Goal: Task Accomplishment & Management: Use online tool/utility

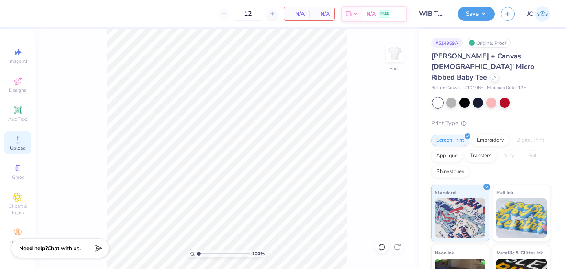
click at [15, 143] on icon at bounding box center [17, 139] width 9 height 9
click at [24, 145] on div "Upload" at bounding box center [17, 143] width 27 height 23
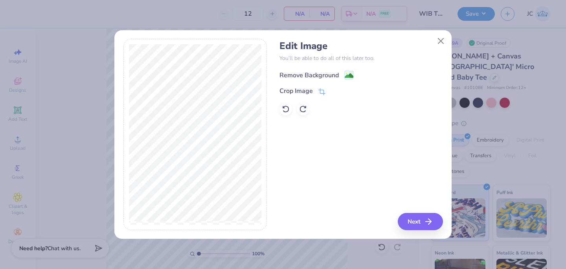
click at [346, 78] on image at bounding box center [348, 75] width 9 height 9
click at [423, 223] on button "Next" at bounding box center [421, 221] width 45 height 17
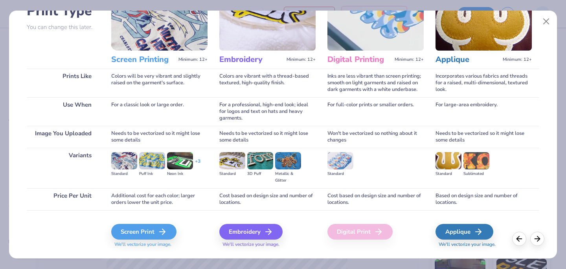
scroll to position [83, 0]
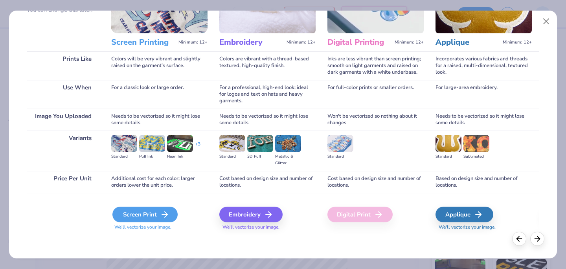
click at [167, 216] on icon at bounding box center [164, 214] width 9 height 9
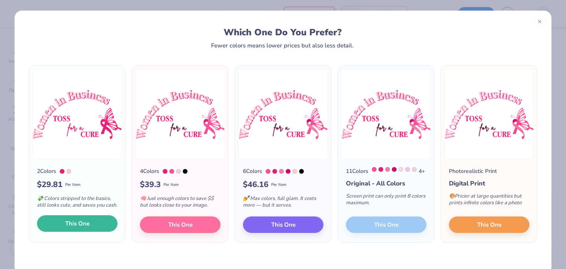
click at [85, 229] on span "This One" at bounding box center [77, 224] width 24 height 9
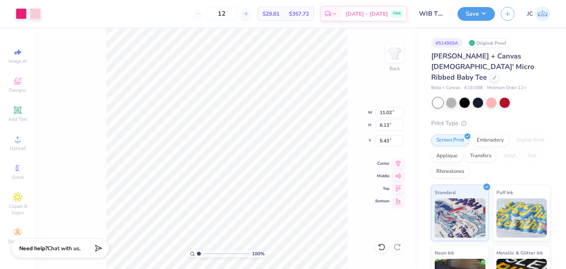
type input "3.00"
click at [336, 110] on div "100 % Back W 11.02 H 6.13 Y 3.00 Center Middle Top Bottom" at bounding box center [226, 149] width 383 height 241
click at [482, 15] on button "Save" at bounding box center [475, 13] width 37 height 14
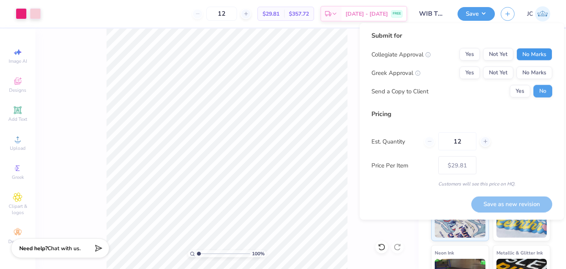
click at [528, 58] on button "No Marks" at bounding box center [534, 54] width 36 height 13
click at [528, 74] on button "No Marks" at bounding box center [534, 73] width 36 height 13
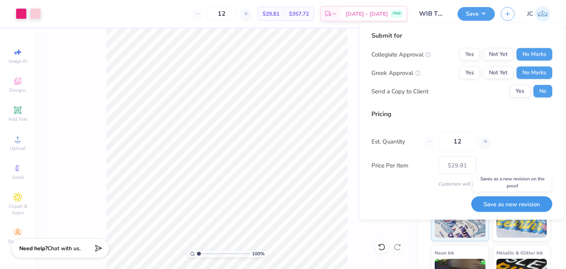
click at [508, 204] on button "Save as new revision" at bounding box center [511, 204] width 81 height 16
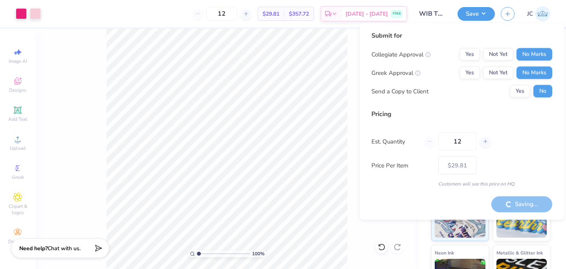
type input "– –"
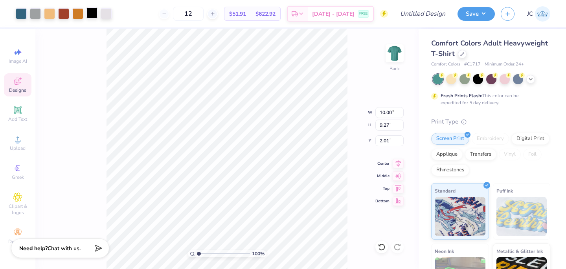
click at [92, 16] on div at bounding box center [91, 12] width 11 height 11
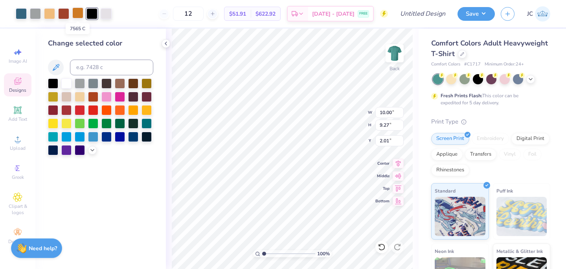
click at [78, 17] on div at bounding box center [77, 12] width 11 height 11
click at [93, 13] on div at bounding box center [91, 12] width 11 height 11
click at [91, 69] on input at bounding box center [111, 68] width 83 height 16
type input "7565"
click at [129, 44] on div "Change selected color" at bounding box center [100, 43] width 105 height 11
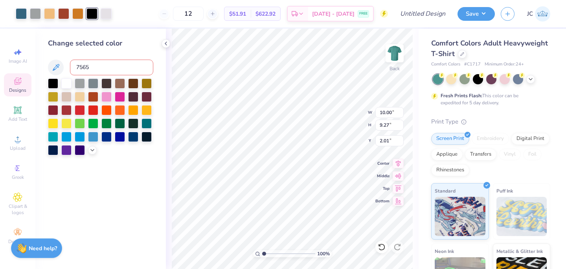
click at [112, 173] on div "Change selected color 7565" at bounding box center [100, 149] width 130 height 241
click at [102, 66] on input "7565" at bounding box center [111, 68] width 83 height 16
click at [55, 66] on icon at bounding box center [55, 67] width 9 height 9
click at [380, 245] on icon at bounding box center [381, 248] width 8 height 8
click at [165, 46] on icon at bounding box center [166, 43] width 6 height 6
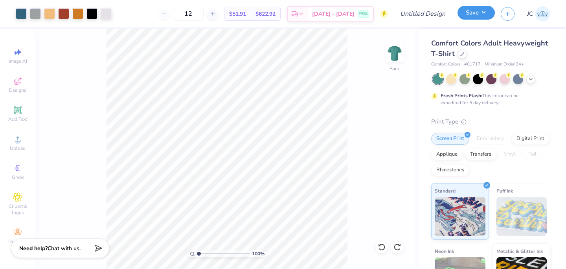
click at [483, 15] on button "Save" at bounding box center [475, 13] width 37 height 14
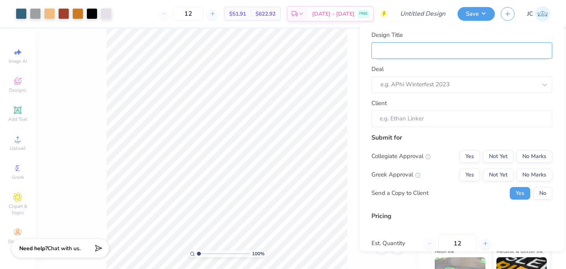
click at [458, 43] on input "Design Title" at bounding box center [461, 50] width 181 height 17
type input "S"
type input "SN"
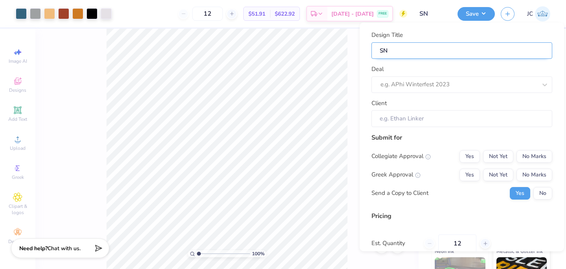
type input "SNU"
type input "SNU P"
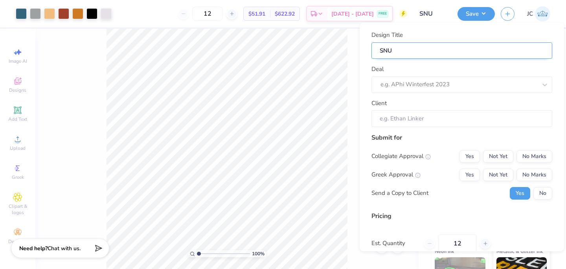
type input "SNU P"
type input "SNU PU"
type input "SNU PUP"
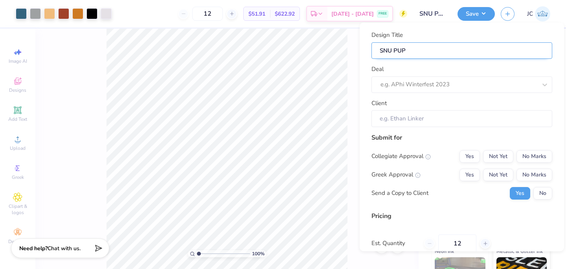
type input "SNU PUPP"
type input "SNU PUPPY"
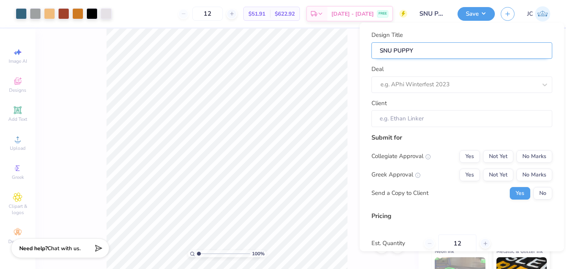
type input "SNU PUPPY"
type input "SNU PUPPY 2"
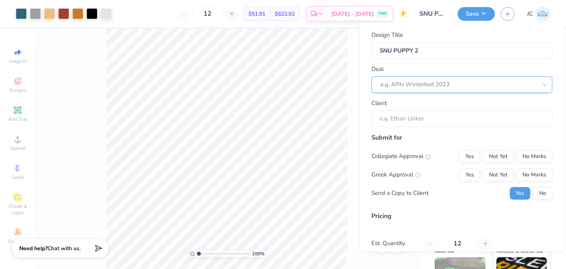
click at [457, 81] on div at bounding box center [458, 84] width 156 height 11
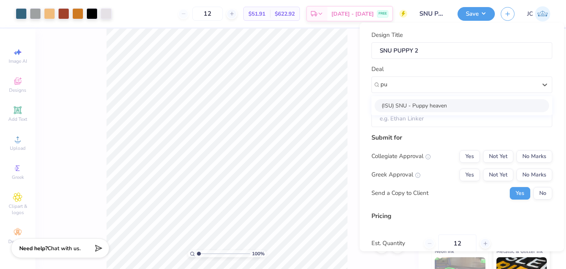
click at [444, 102] on div "(ISU) SNU - Puppy heaven" at bounding box center [461, 105] width 174 height 13
type input "pu"
type input "Julia Cox"
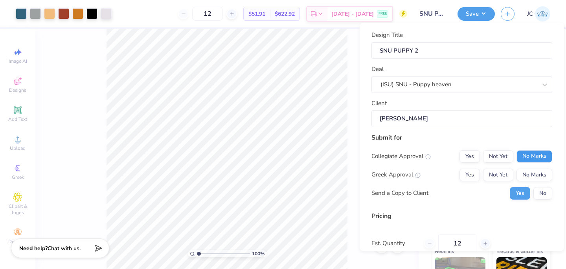
click at [530, 154] on button "No Marks" at bounding box center [534, 156] width 36 height 13
click at [498, 172] on button "Not Yet" at bounding box center [498, 175] width 30 height 13
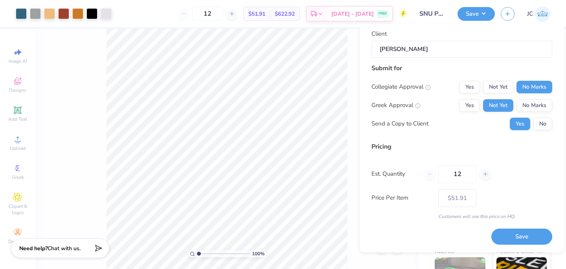
scroll to position [70, 0]
click at [513, 238] on button "Save" at bounding box center [521, 237] width 61 height 16
type input "$51.91"
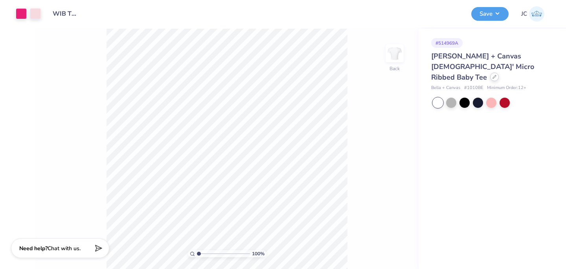
click at [490, 73] on div at bounding box center [494, 77] width 9 height 9
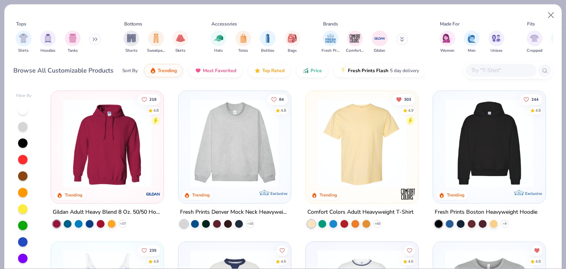
click at [483, 72] on input "text" at bounding box center [500, 70] width 60 height 9
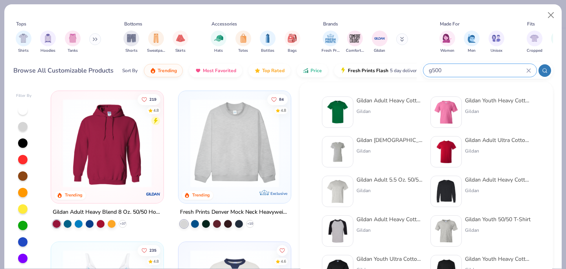
type input "g500"
click at [379, 101] on div "Gildan Adult Heavy Cotton T-Shirt" at bounding box center [389, 101] width 66 height 8
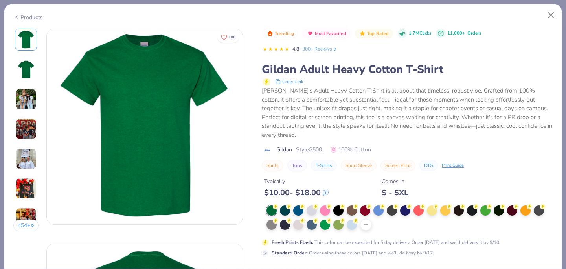
click at [366, 219] on div "+ 22" at bounding box center [366, 225] width 12 height 12
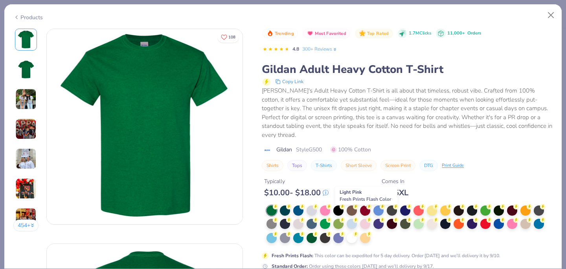
scroll to position [28, 0]
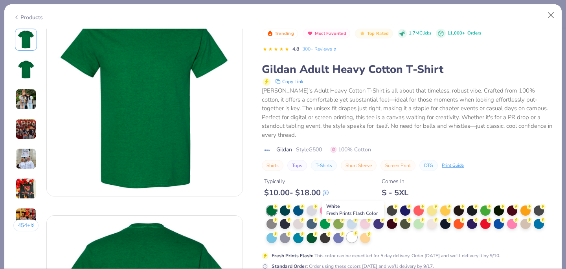
click at [354, 233] on div at bounding box center [351, 238] width 10 height 10
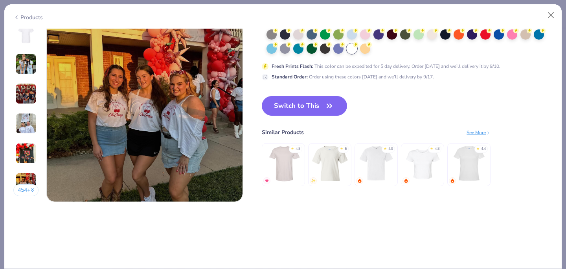
scroll to position [1315, 0]
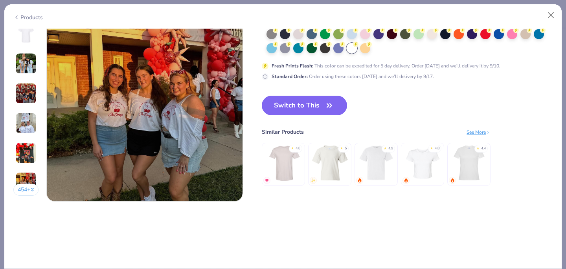
click at [322, 105] on button "Switch to This" at bounding box center [304, 106] width 85 height 20
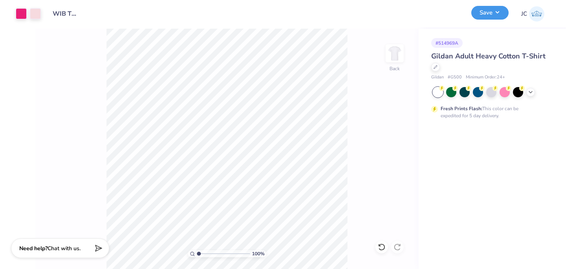
click at [496, 16] on button "Save" at bounding box center [489, 13] width 37 height 14
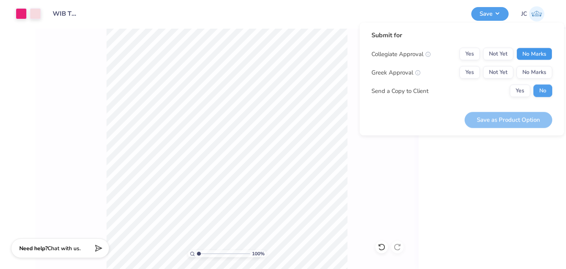
click at [538, 55] on button "No Marks" at bounding box center [534, 54] width 36 height 13
click at [535, 73] on button "No Marks" at bounding box center [534, 72] width 36 height 13
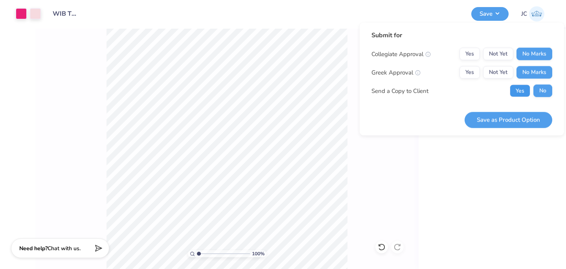
click at [520, 93] on button "Yes" at bounding box center [519, 91] width 20 height 13
click at [504, 123] on button "Save as Product Option" at bounding box center [508, 120] width 88 height 16
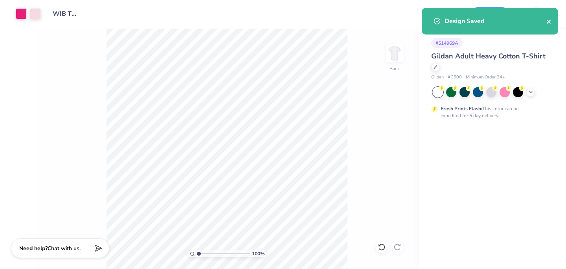
click at [548, 23] on icon "close" at bounding box center [548, 21] width 5 height 6
